Goal: Task Accomplishment & Management: Manage account settings

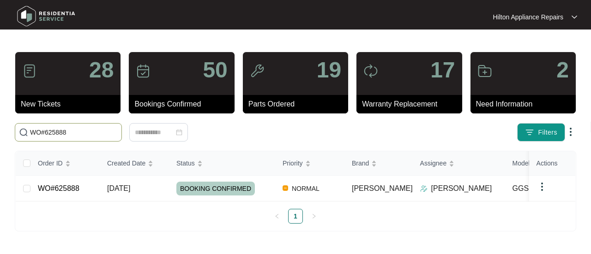
drag, startPoint x: 90, startPoint y: 129, endPoint x: 6, endPoint y: 136, distance: 83.9
click at [6, 136] on main "28 New Tickets 50 Bookings Confirmed 19 Parts Ordered 17 Warranty Replacement 2…" at bounding box center [295, 127] width 591 height 254
paste input "62595"
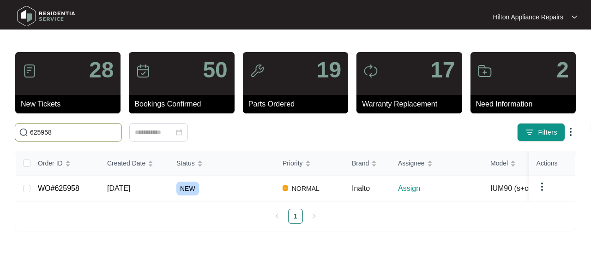
drag, startPoint x: 42, startPoint y: 135, endPoint x: 6, endPoint y: 137, distance: 36.0
click at [15, 135] on span "625958" at bounding box center [68, 132] width 107 height 18
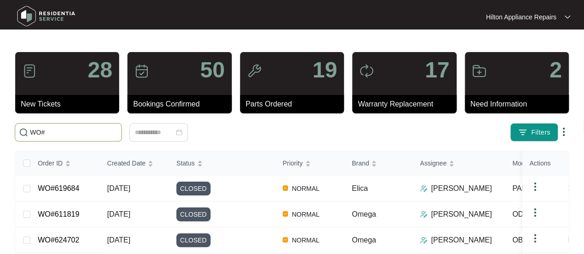
paste input "625958"
type input "WO#625958"
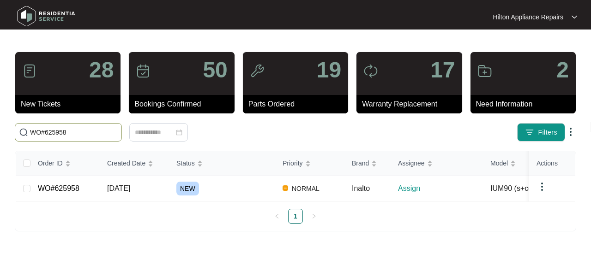
drag, startPoint x: 82, startPoint y: 131, endPoint x: -7, endPoint y: 126, distance: 89.2
click at [0, 126] on html "Hilton Appliance Repairs Hilton App... 28 New Tickets 50 Bookings Confirmed 19 …" at bounding box center [295, 127] width 591 height 254
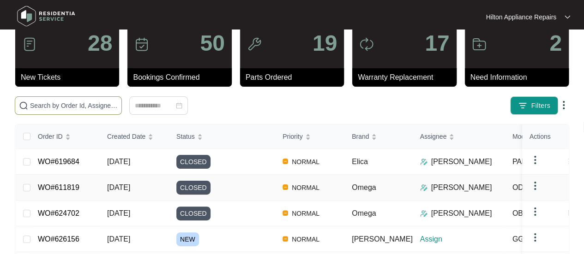
scroll to position [46, 0]
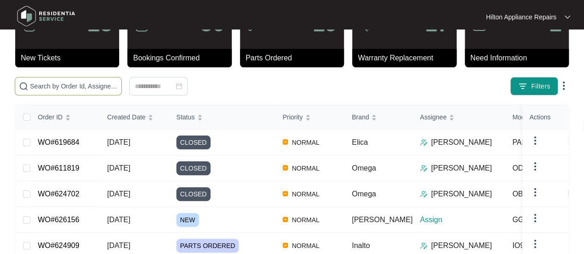
click at [48, 88] on input "text" at bounding box center [74, 86] width 88 height 10
click at [41, 85] on input "text" at bounding box center [74, 86] width 88 height 10
paste input "625958"
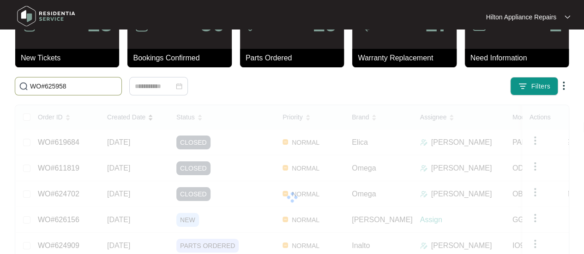
scroll to position [0, 0]
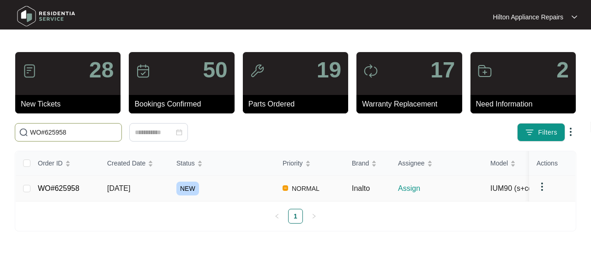
type input "WO#625958"
click at [124, 187] on span "[DATE]" at bounding box center [118, 189] width 23 height 8
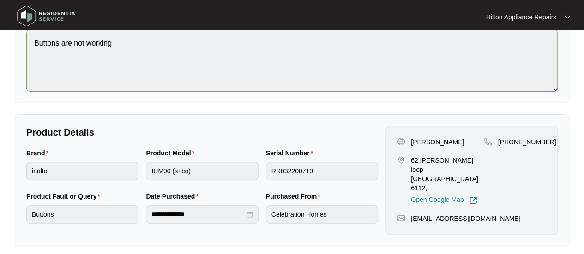
scroll to position [108, 0]
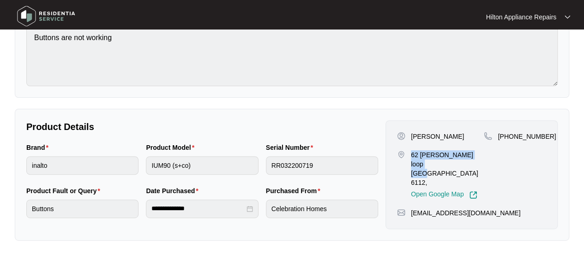
drag, startPoint x: 438, startPoint y: 163, endPoint x: 409, endPoint y: 156, distance: 29.9
click at [409, 156] on div "[STREET_ADDRESS][PERSON_NAME], Open Google Map" at bounding box center [440, 174] width 87 height 49
copy p "62 [PERSON_NAME] loop [GEOGRAPHIC_DATA]"
click at [121, 167] on div "Brand inalto Product Model IUM90 (s+co) Serial Number RR032200719" at bounding box center [202, 164] width 359 height 43
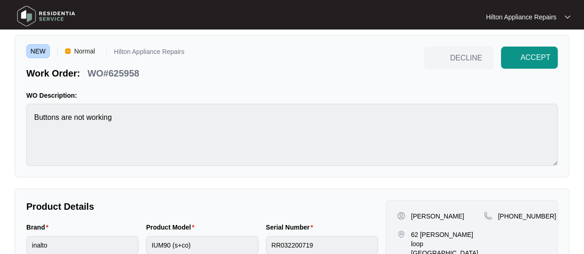
scroll to position [0, 0]
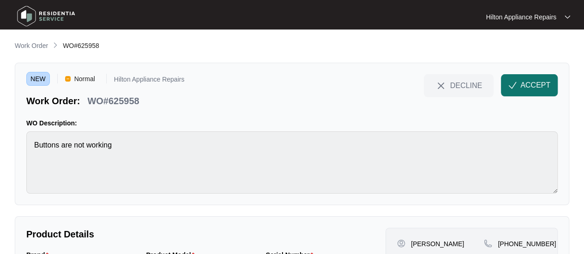
click at [527, 85] on span "ACCEPT" at bounding box center [535, 85] width 30 height 11
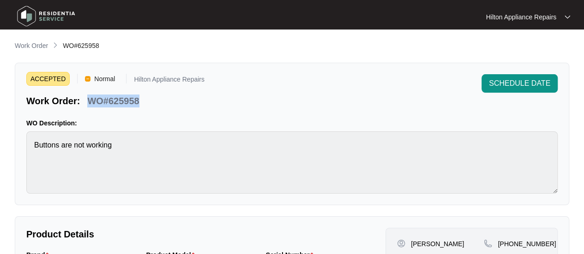
drag, startPoint x: 134, startPoint y: 102, endPoint x: 81, endPoint y: 102, distance: 52.6
click at [81, 102] on div "Work Order: WO#625958" at bounding box center [83, 99] width 120 height 16
copy div "WO#625958"
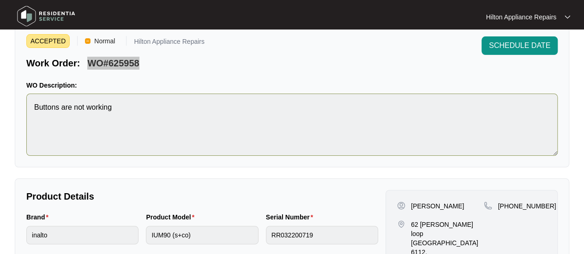
scroll to position [46, 0]
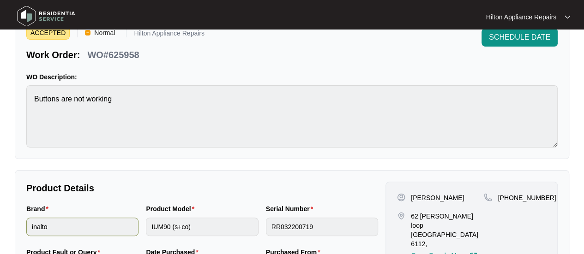
click at [136, 227] on div "Brand inalto Product Model IUM90 (s+co) Serial Number RR032200719" at bounding box center [202, 225] width 359 height 43
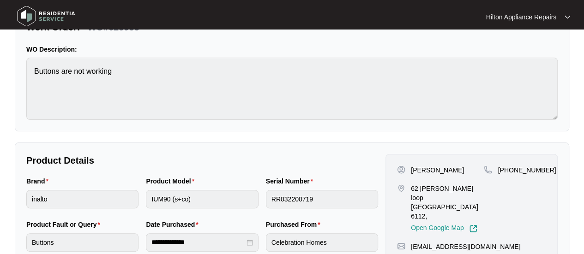
scroll to position [92, 0]
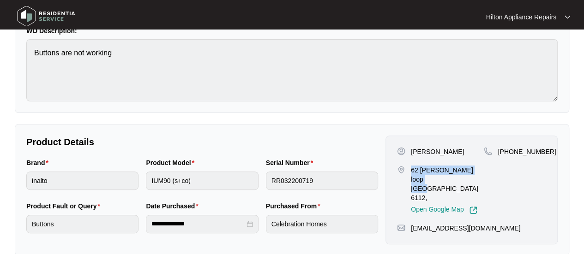
drag, startPoint x: 440, startPoint y: 179, endPoint x: 409, endPoint y: 170, distance: 32.6
click at [409, 170] on div "[STREET_ADDRESS][PERSON_NAME], Open Google Map" at bounding box center [440, 190] width 87 height 49
drag, startPoint x: 437, startPoint y: 150, endPoint x: 401, endPoint y: 153, distance: 36.1
click at [401, 153] on div "[PERSON_NAME]" at bounding box center [440, 151] width 87 height 9
copy div "[PERSON_NAME]"
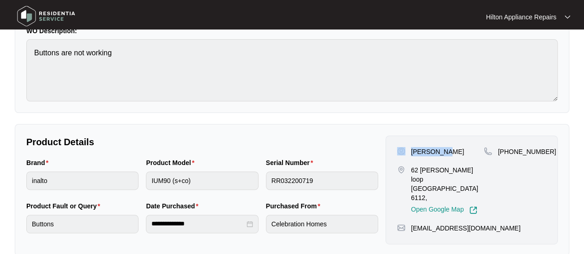
drag, startPoint x: 455, startPoint y: 151, endPoint x: 439, endPoint y: 150, distance: 15.7
click at [439, 150] on div "[PERSON_NAME]" at bounding box center [440, 151] width 87 height 9
copy p "Kaur"
drag, startPoint x: 542, startPoint y: 151, endPoint x: 509, endPoint y: 153, distance: 33.3
click at [509, 153] on span "[PHONE_NUMBER]" at bounding box center [526, 151] width 58 height 7
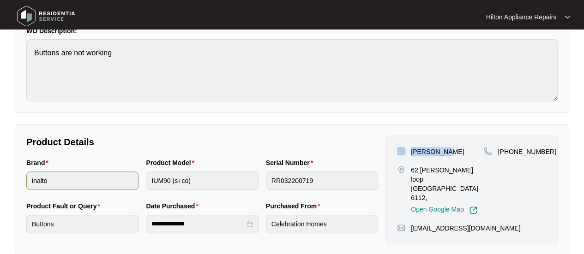
copy span "466987081"
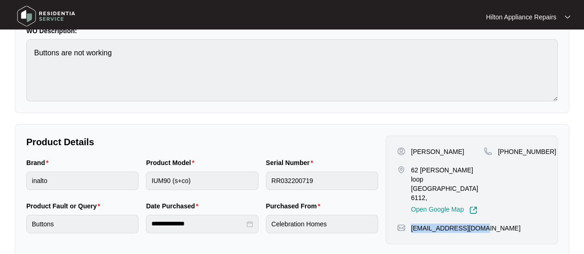
drag, startPoint x: 479, startPoint y: 210, endPoint x: 409, endPoint y: 211, distance: 70.6
click at [409, 224] on div "[EMAIL_ADDRESS][DOMAIN_NAME]" at bounding box center [471, 228] width 149 height 9
copy p "[EMAIL_ADDRESS][DOMAIN_NAME]"
drag, startPoint x: 454, startPoint y: 152, endPoint x: 410, endPoint y: 152, distance: 43.8
click at [410, 152] on div "[PERSON_NAME]" at bounding box center [440, 151] width 87 height 9
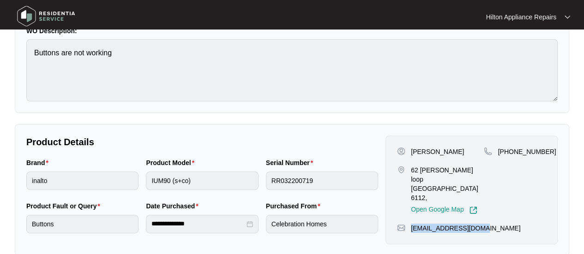
copy p "[PERSON_NAME]"
drag, startPoint x: 542, startPoint y: 153, endPoint x: 510, endPoint y: 153, distance: 31.8
click at [510, 153] on span "[PHONE_NUMBER]" at bounding box center [526, 151] width 58 height 7
copy span "466987081"
drag, startPoint x: 436, startPoint y: 150, endPoint x: 411, endPoint y: 150, distance: 24.9
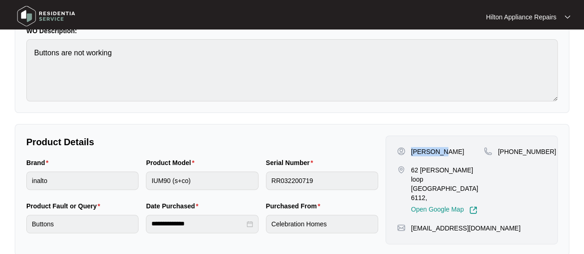
click at [411, 150] on p "[PERSON_NAME]" at bounding box center [437, 151] width 53 height 9
copy p "[PERSON_NAME]"
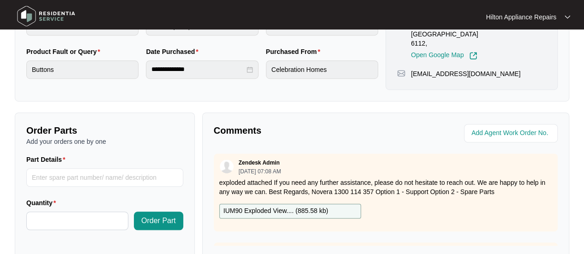
scroll to position [277, 0]
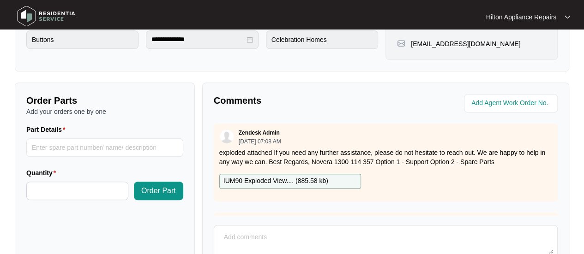
click at [234, 230] on textarea at bounding box center [386, 242] width 334 height 24
paste textarea "Called [PERSON_NAME] LMTC & Texted"
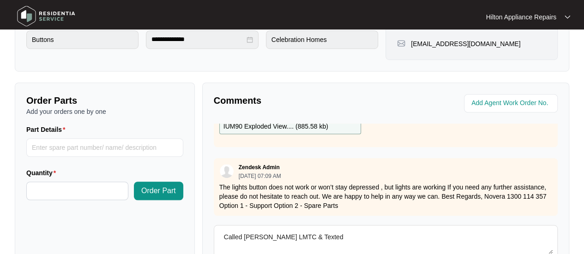
scroll to position [365, 0]
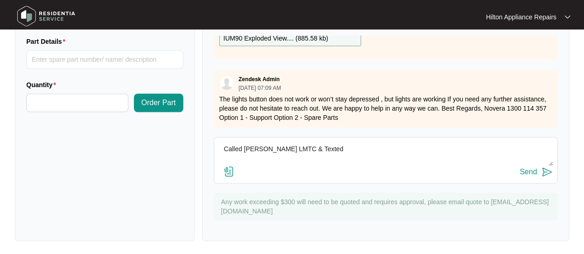
type textarea "Called [PERSON_NAME] LMTC & Texted"
click at [528, 168] on div "Send" at bounding box center [528, 172] width 17 height 8
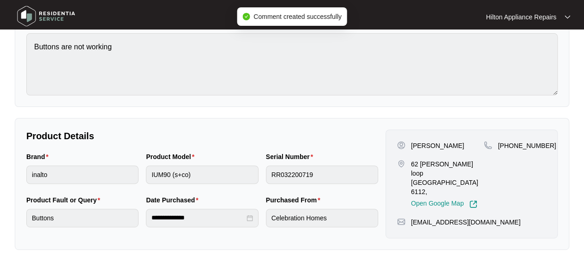
scroll to position [138, 0]
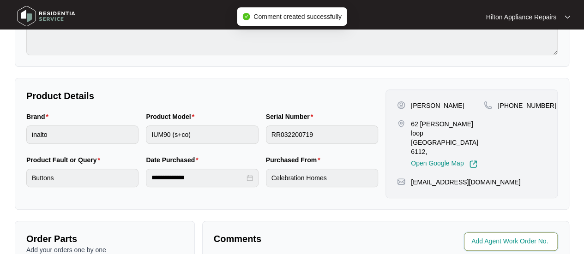
click at [484, 236] on input "string" at bounding box center [511, 241] width 81 height 11
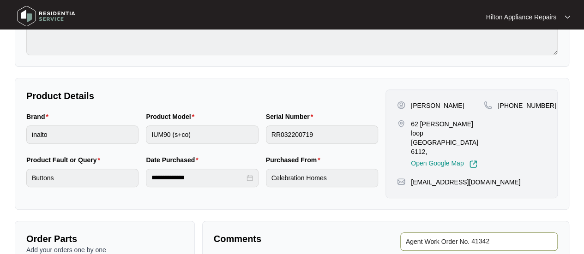
type input "41342"
click at [315, 68] on div "**********" at bounding box center [292, 185] width 554 height 566
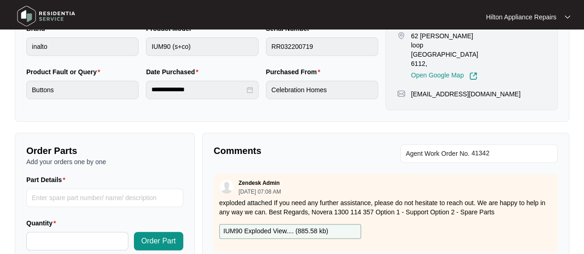
scroll to position [134, 0]
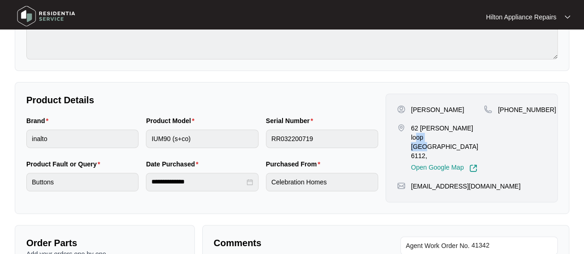
drag, startPoint x: 438, startPoint y: 136, endPoint x: 420, endPoint y: 137, distance: 18.5
click at [420, 137] on p "62 [PERSON_NAME] loop [GEOGRAPHIC_DATA] 6112," at bounding box center [447, 142] width 73 height 37
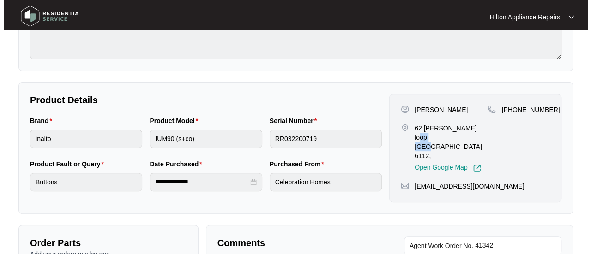
scroll to position [0, 0]
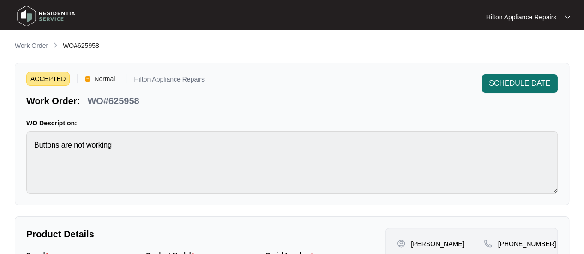
click at [508, 80] on span "SCHEDULE DATE" at bounding box center [519, 83] width 61 height 11
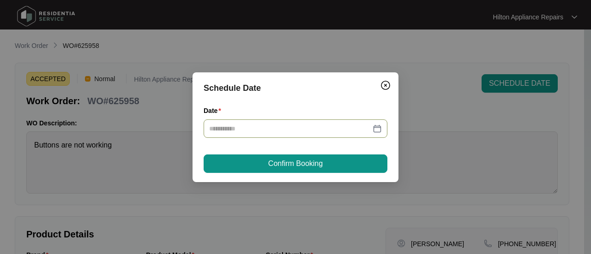
click at [374, 127] on div at bounding box center [295, 129] width 173 height 10
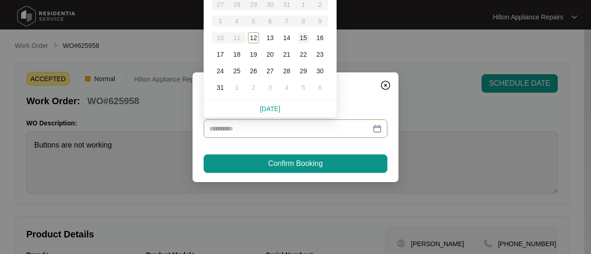
click at [303, 36] on div "15" at bounding box center [303, 37] width 11 height 11
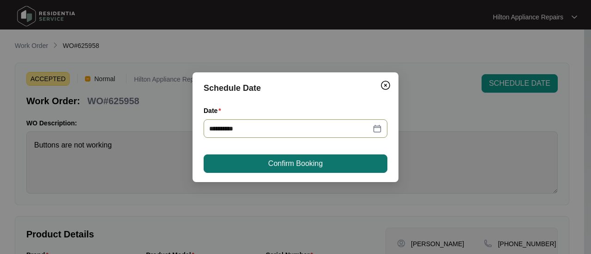
type input "**********"
click at [295, 160] on span "Confirm Booking" at bounding box center [295, 163] width 54 height 11
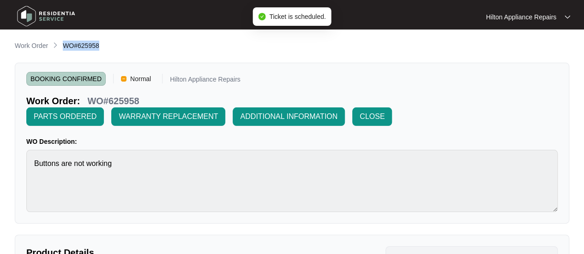
drag, startPoint x: 99, startPoint y: 44, endPoint x: 65, endPoint y: 46, distance: 34.2
click at [65, 46] on div "Work Order WO#625958" at bounding box center [292, 46] width 554 height 11
copy span "WO#625958"
click at [31, 43] on p "Work Order" at bounding box center [31, 45] width 33 height 9
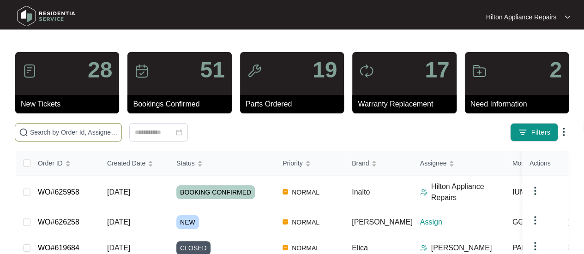
click at [43, 132] on input "text" at bounding box center [74, 132] width 88 height 10
paste input "WO#625958"
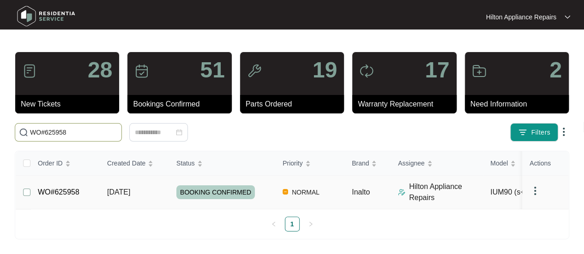
type input "WO#625958"
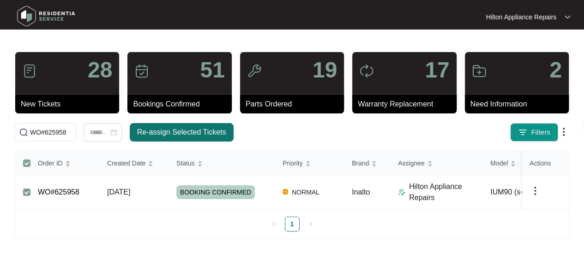
click at [173, 131] on span "Re-assign Selected Tickets" at bounding box center [181, 132] width 89 height 11
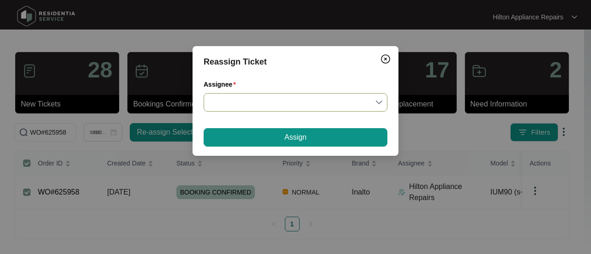
click at [379, 102] on input "Assignee" at bounding box center [295, 103] width 173 height 18
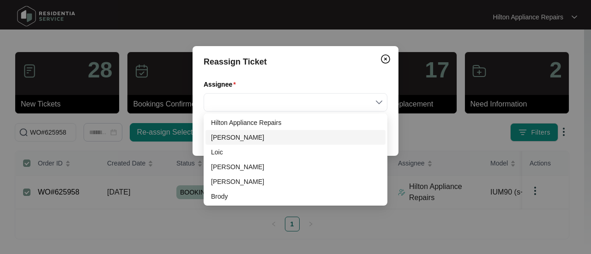
click at [239, 138] on div "[PERSON_NAME]" at bounding box center [295, 137] width 169 height 10
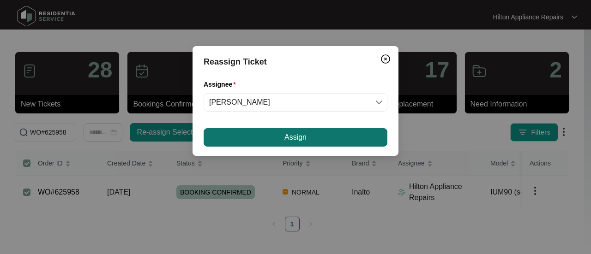
click at [261, 136] on button "Assign" at bounding box center [296, 137] width 184 height 18
